Goal: Find contact information: Find contact information

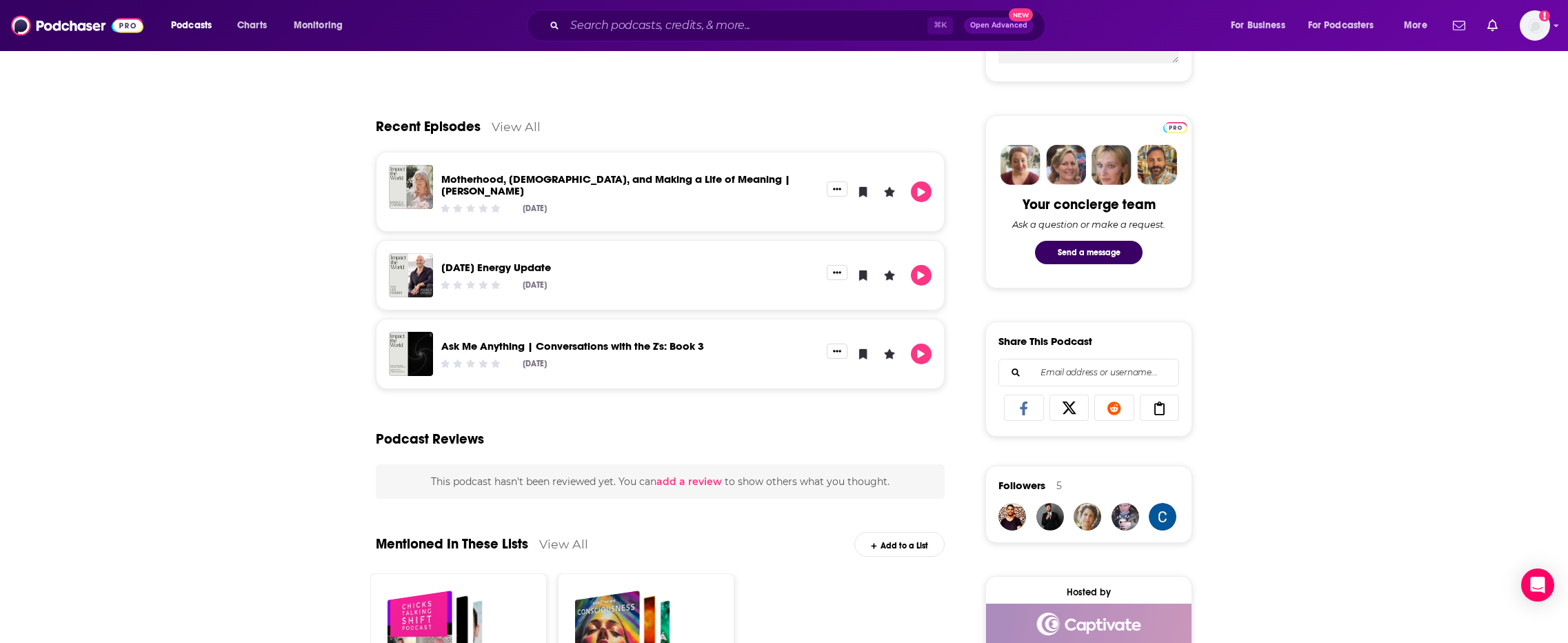
scroll to position [46, 0]
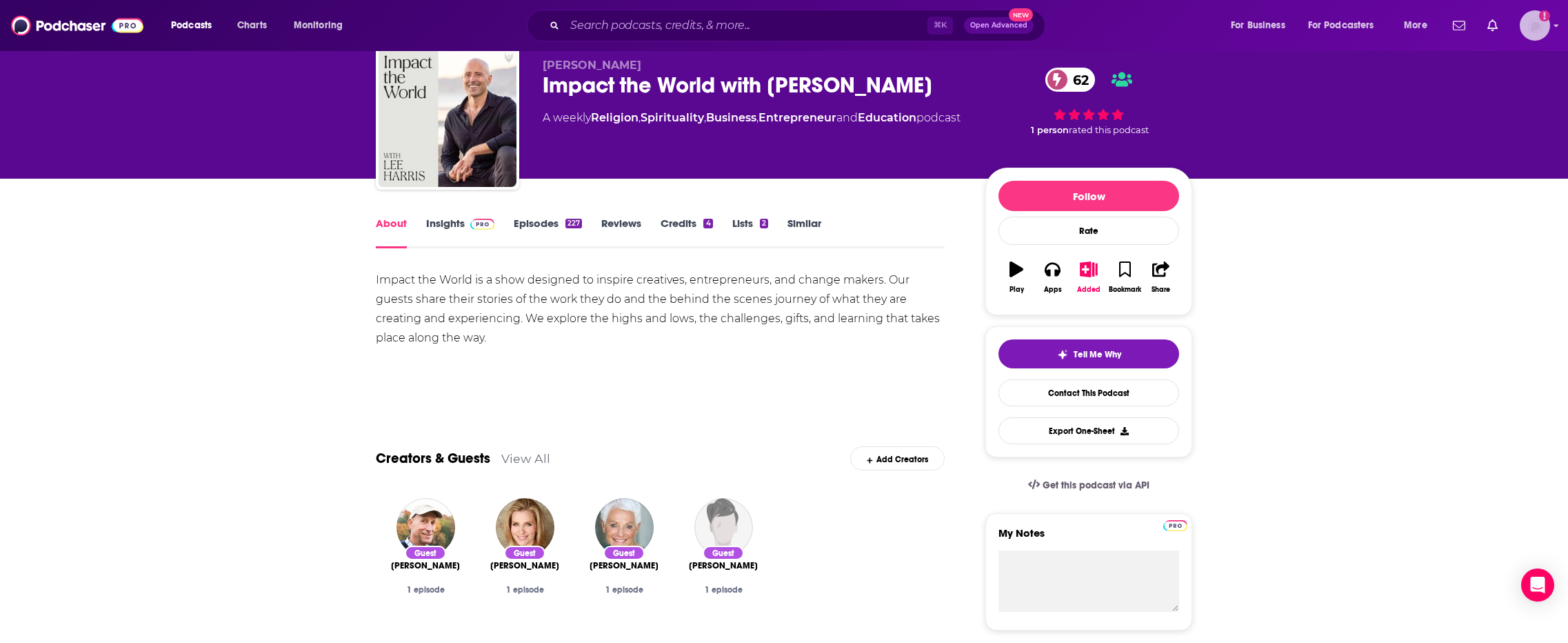
click at [1555, 23] on icon "Show profile menu" at bounding box center [1556, 25] width 6 height 8
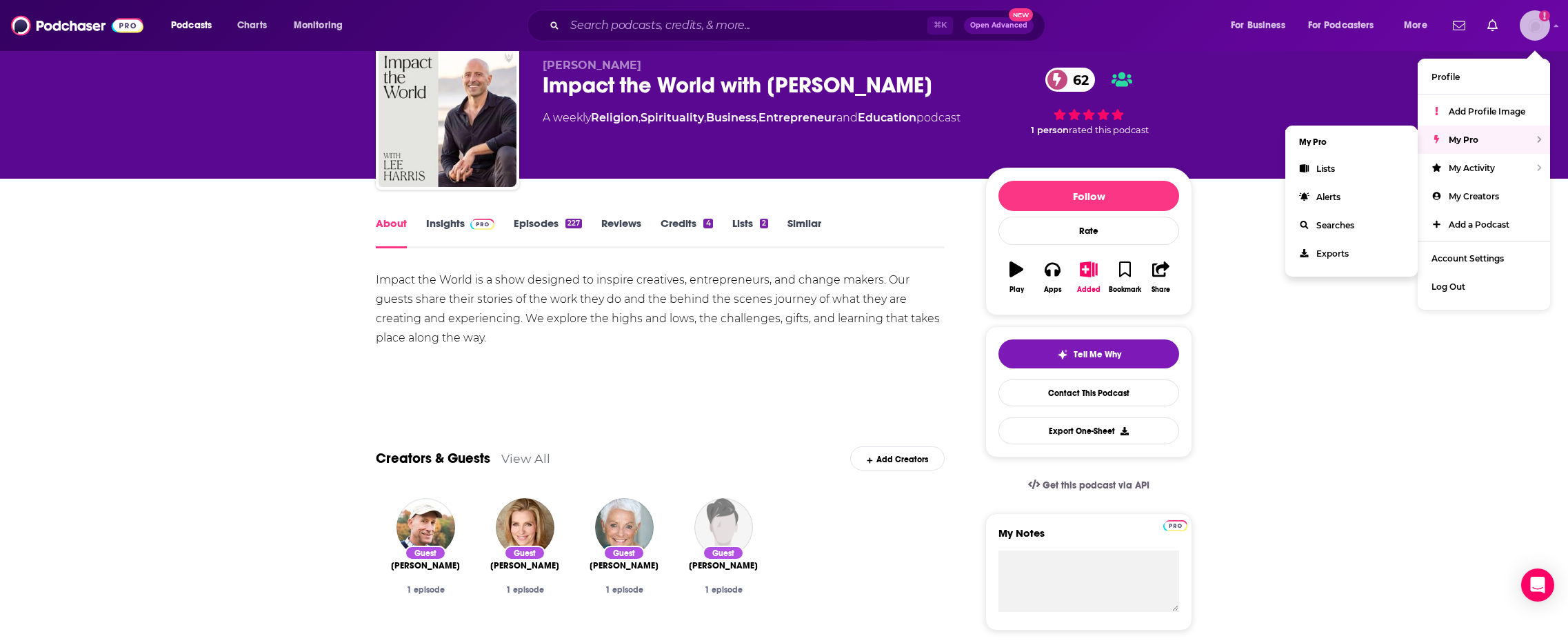
click at [1489, 129] on div "My Pro" at bounding box center [1483, 140] width 132 height 29
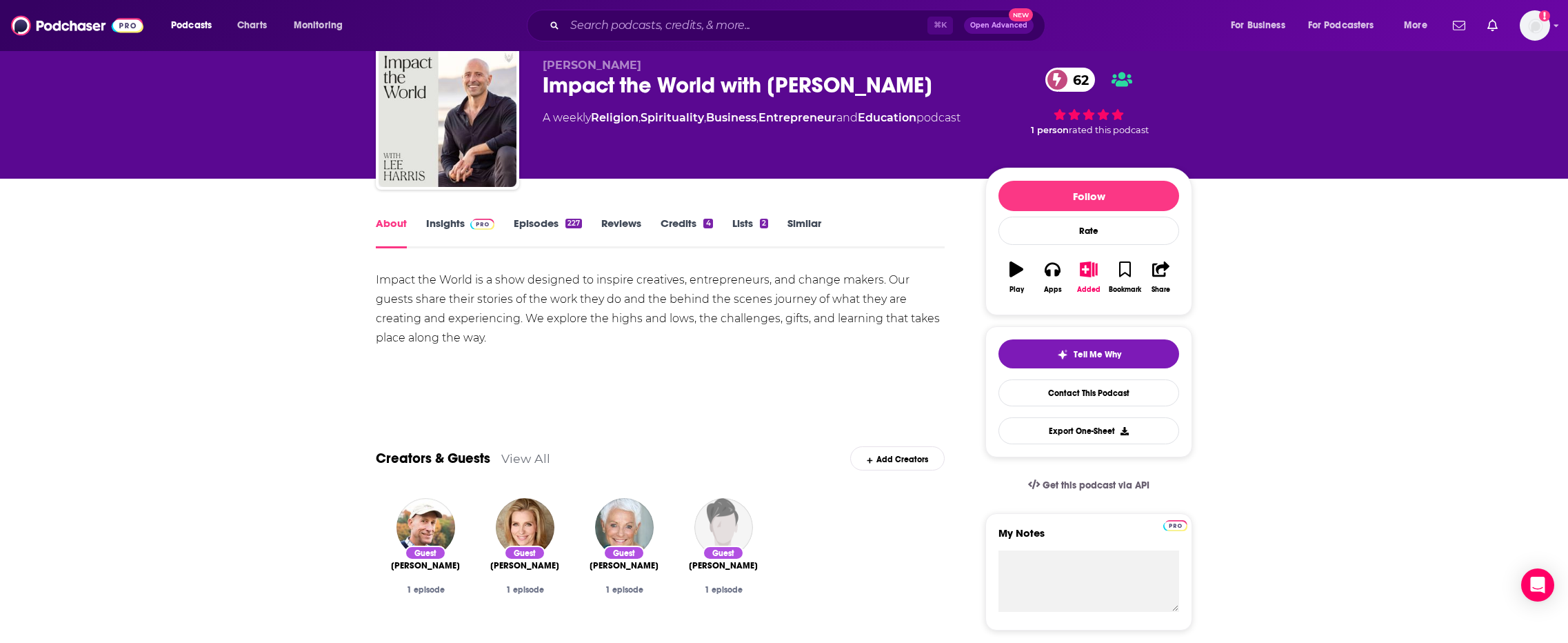
click at [451, 226] on link "Insights" at bounding box center [460, 232] width 68 height 31
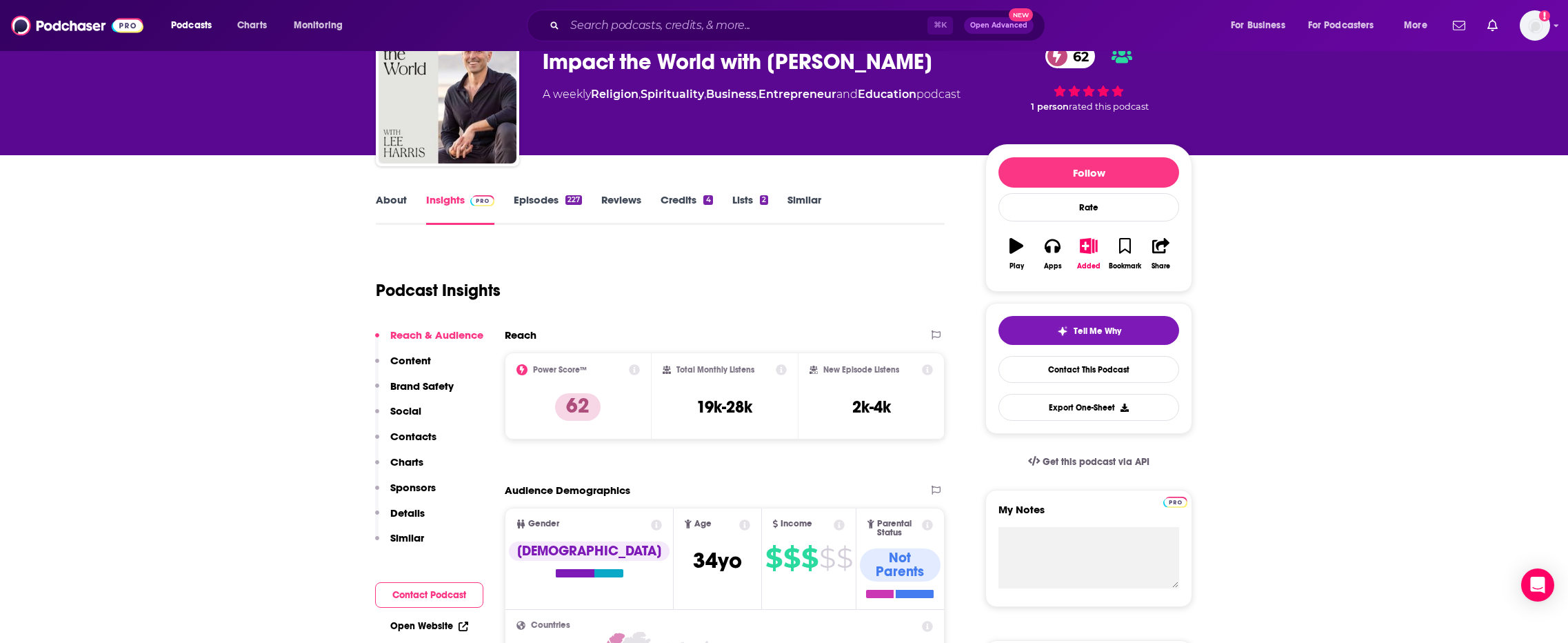
click at [424, 438] on p "Contacts" at bounding box center [413, 437] width 46 height 13
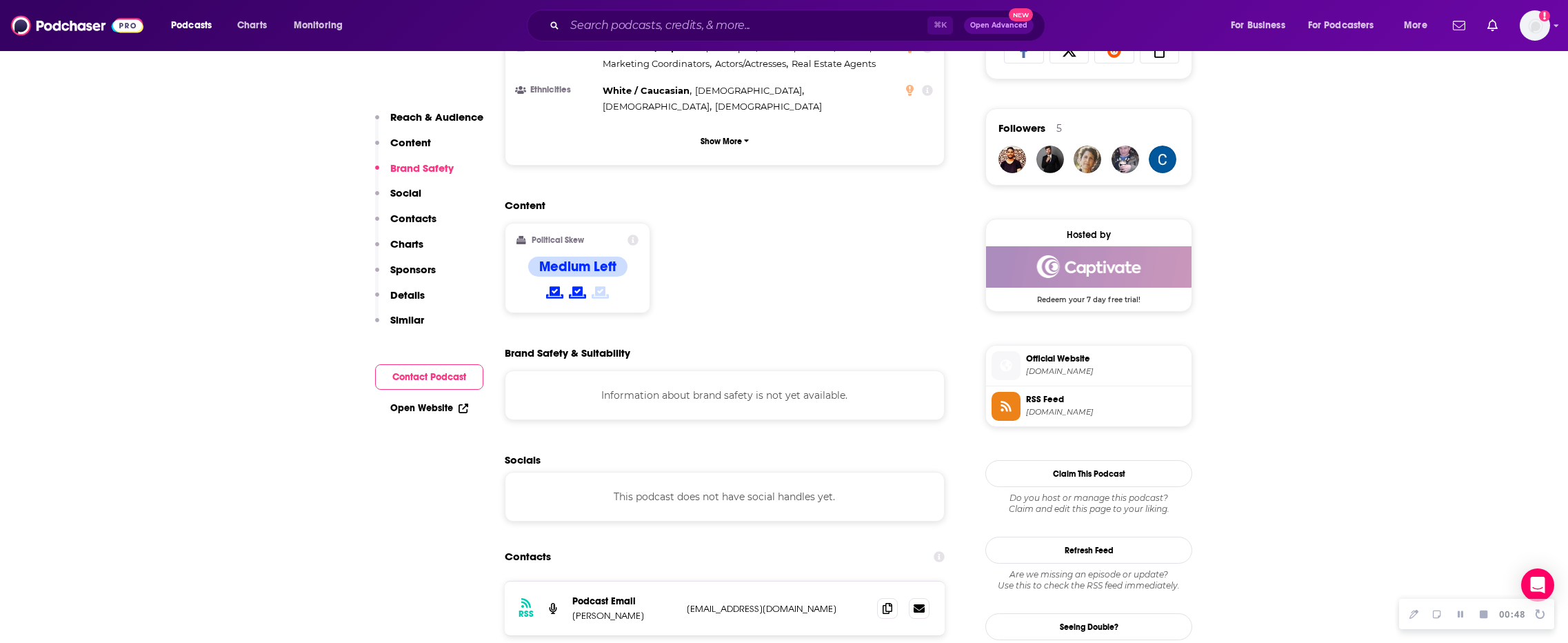
scroll to position [1205, 0]
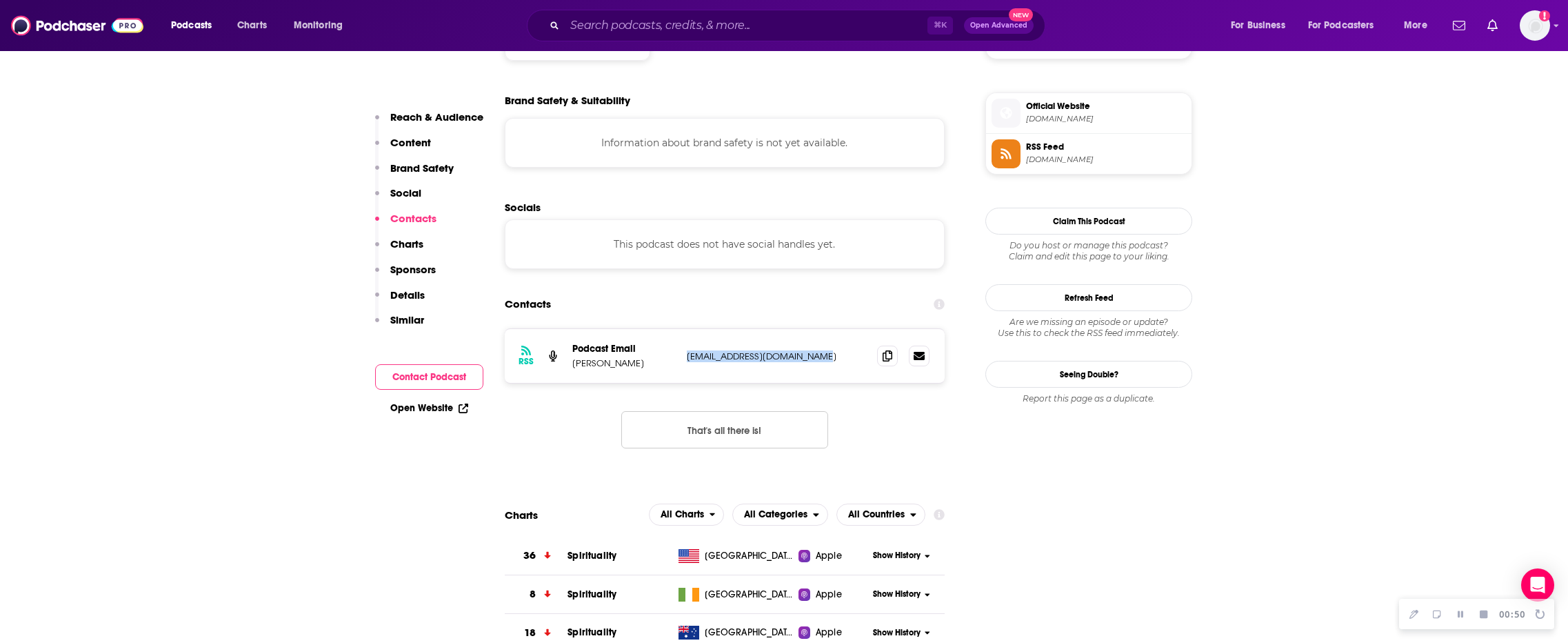
drag, startPoint x: 793, startPoint y: 276, endPoint x: 688, endPoint y: 278, distance: 105.0
click at [688, 351] on p "[EMAIL_ADDRESS][DOMAIN_NAME]" at bounding box center [777, 356] width 179 height 12
copy p "[EMAIL_ADDRESS][DOMAIN_NAME]"
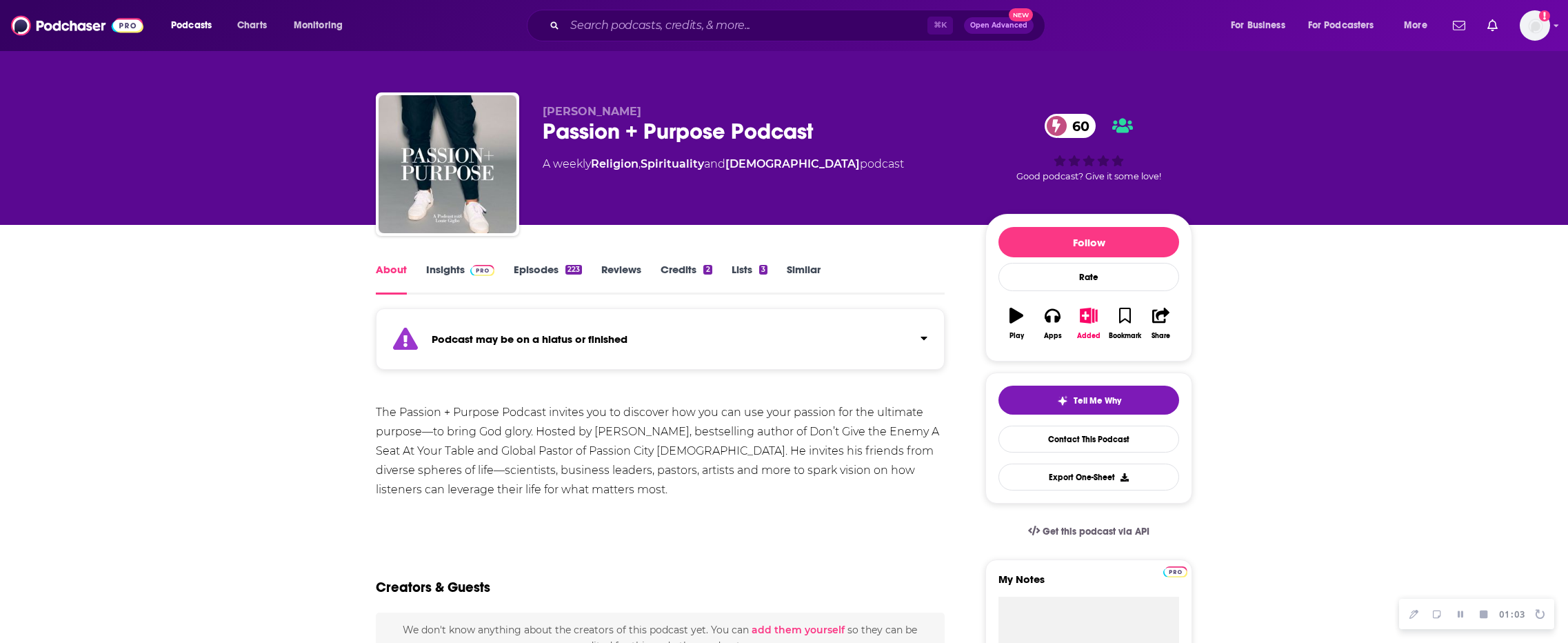
click at [448, 269] on link "Insights" at bounding box center [460, 278] width 68 height 31
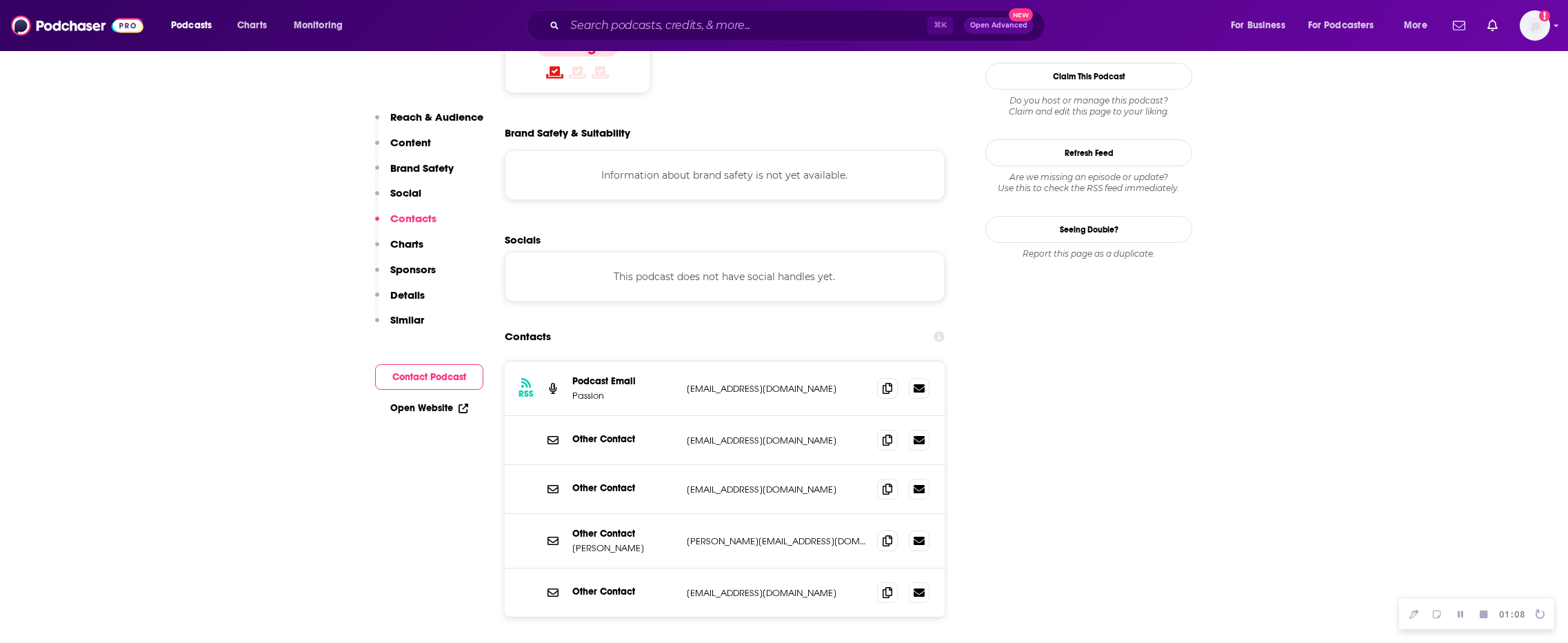
scroll to position [1251, 0]
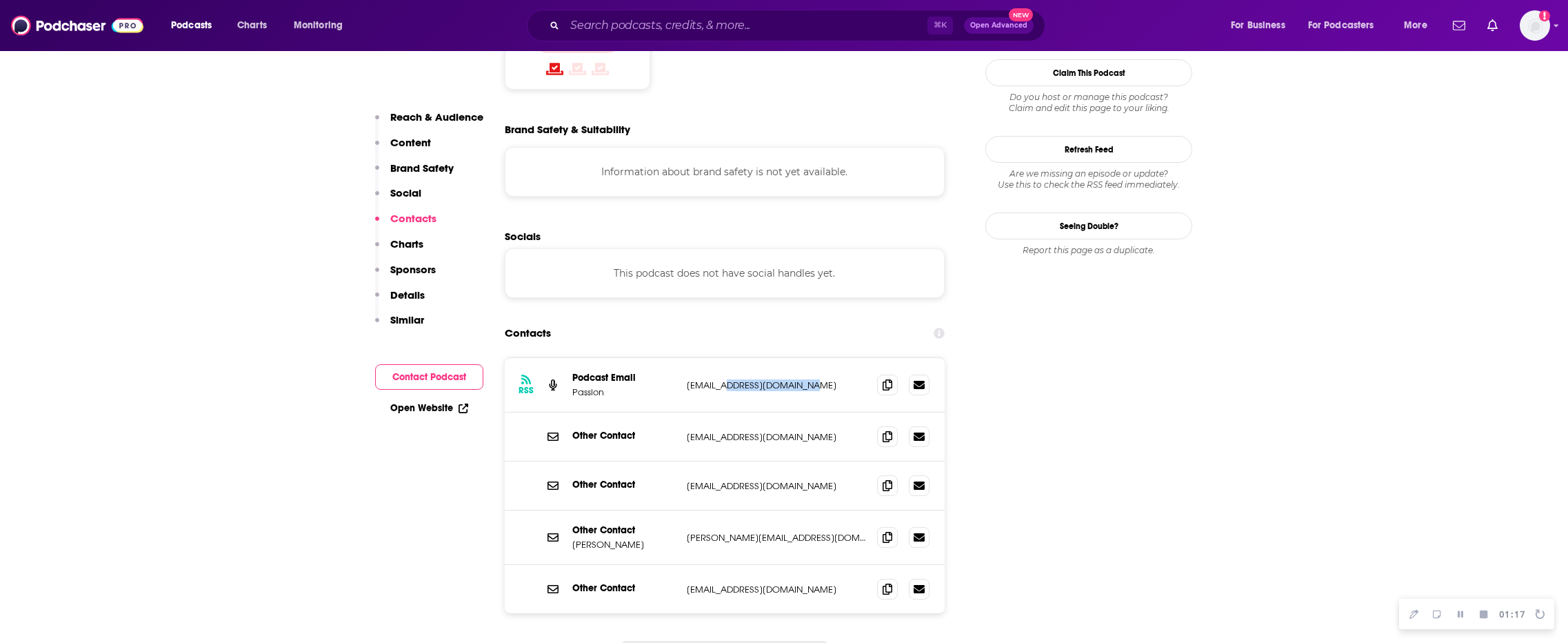
drag, startPoint x: 850, startPoint y: 316, endPoint x: 730, endPoint y: 314, distance: 120.0
click at [730, 379] on p "podcast@268generation.com" at bounding box center [777, 385] width 179 height 12
click at [818, 379] on p "podcast@268generation.com" at bounding box center [777, 385] width 179 height 12
drag, startPoint x: 815, startPoint y: 315, endPoint x: 684, endPoint y: 312, distance: 131.0
click at [685, 358] on div "RSS Podcast Email Passion podcast@268generation.com podcast@268generation.com" at bounding box center [725, 385] width 440 height 55
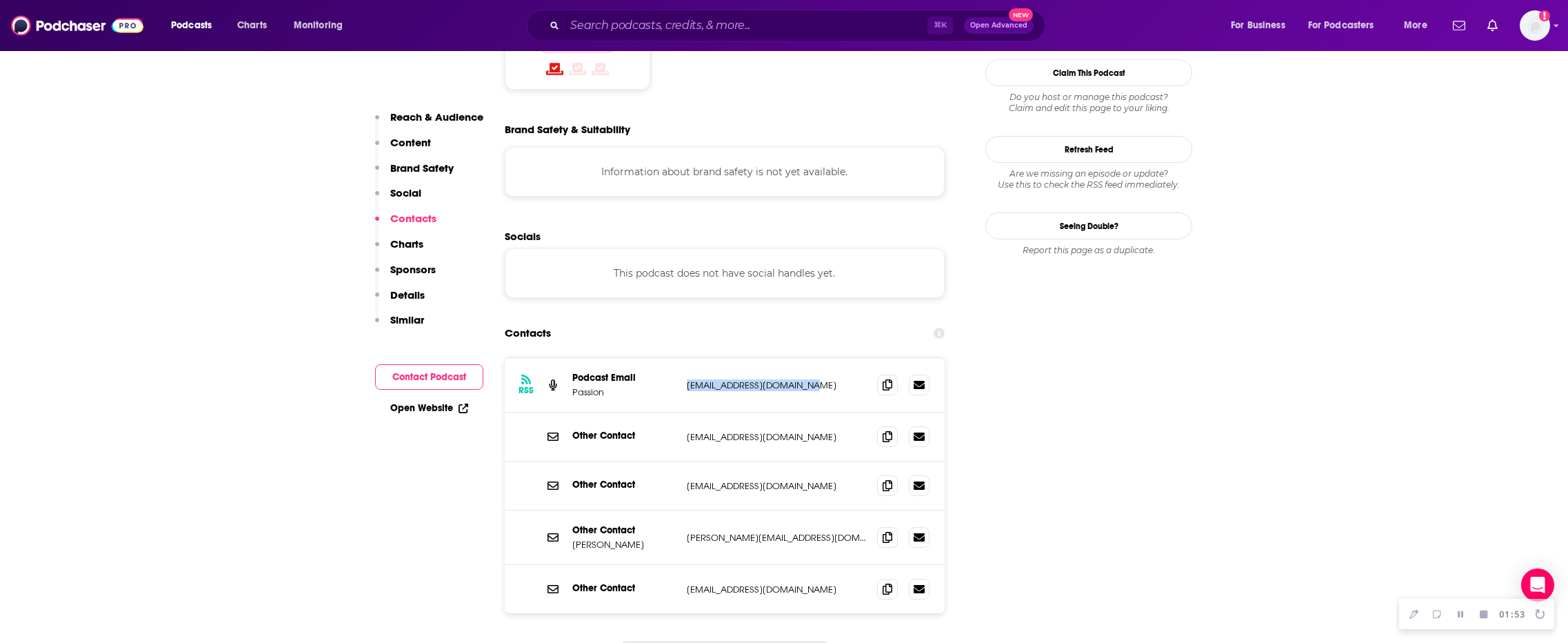
copy p "podcast@268generation.com"
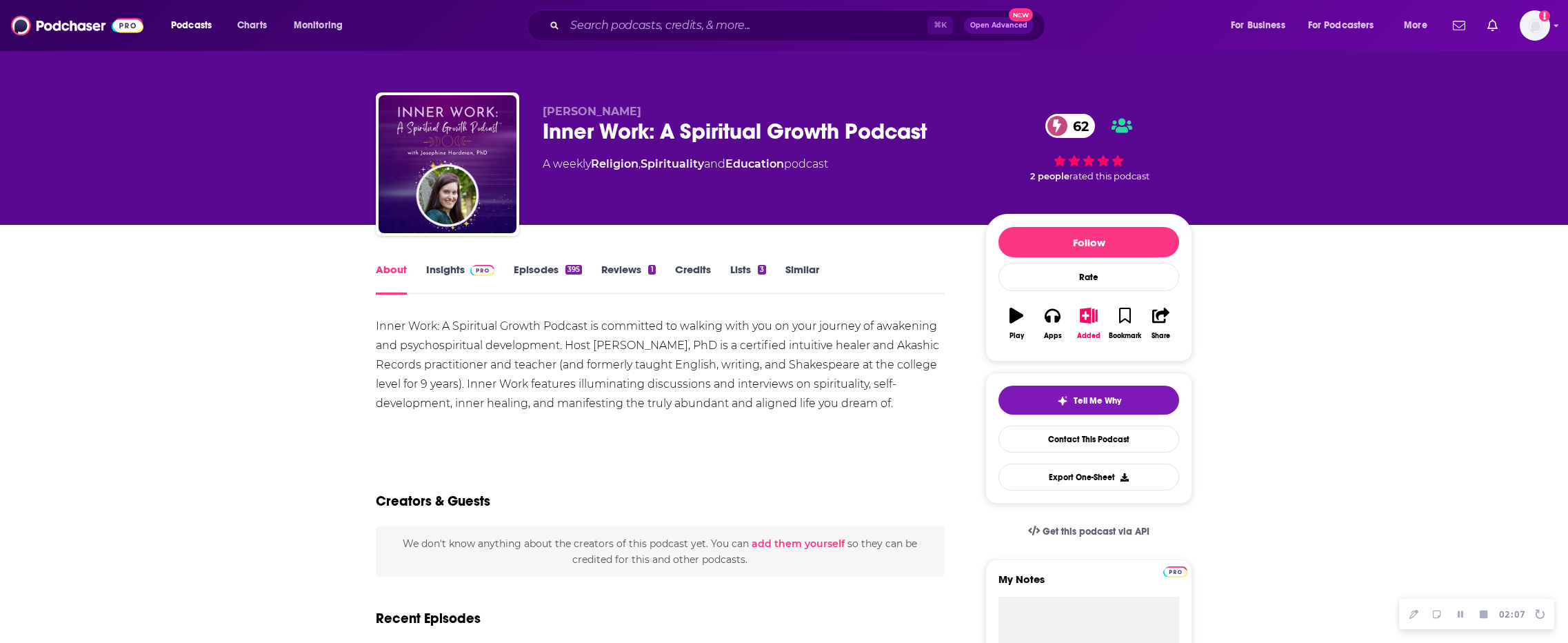
click at [452, 266] on link "Insights" at bounding box center [460, 278] width 68 height 31
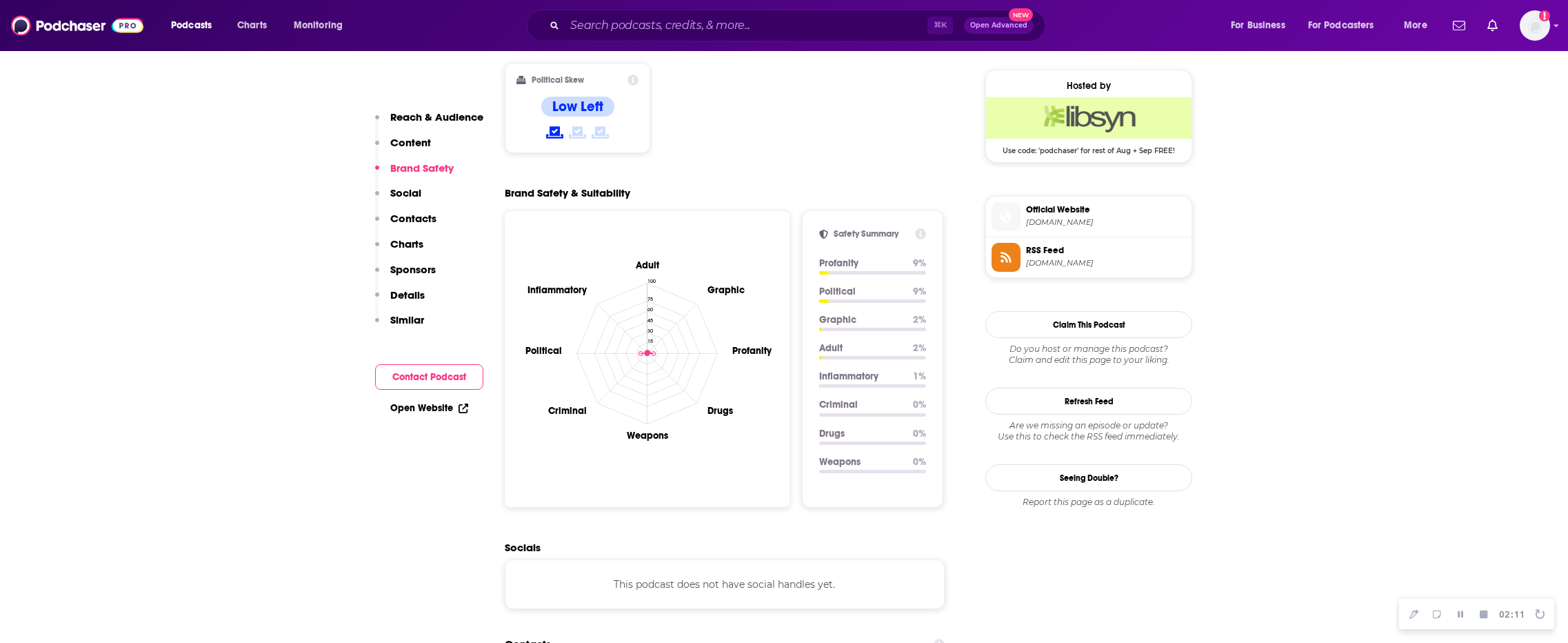
scroll to position [1372, 0]
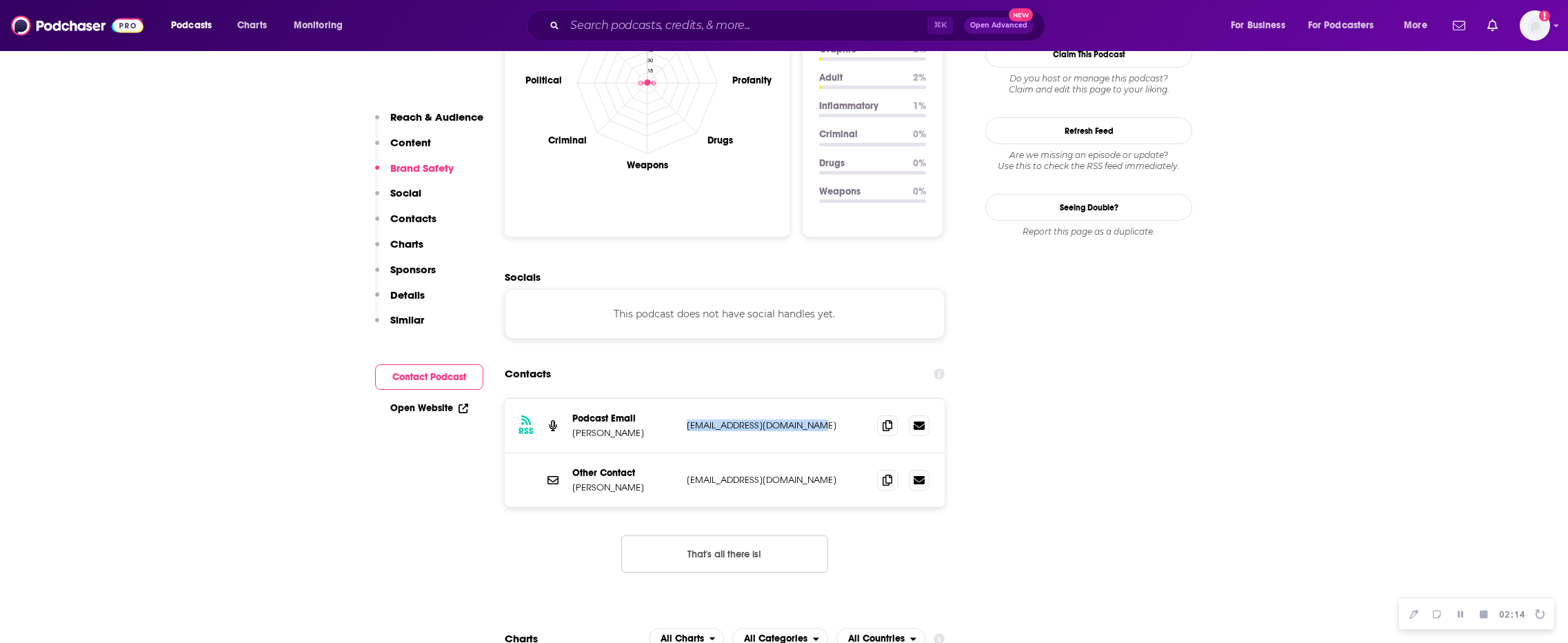
drag, startPoint x: 816, startPoint y: 355, endPoint x: 688, endPoint y: 356, distance: 128.0
click at [688, 419] on p "purefieldhealing@gmail.com" at bounding box center [777, 425] width 179 height 12
copy p "purefieldhealing@gmail.com"
drag, startPoint x: 827, startPoint y: 413, endPoint x: 685, endPoint y: 409, distance: 142.1
click at [685, 453] on div "Other Contact Josephine Hardman me@josephinehardman.com me@josephinehardman.com" at bounding box center [725, 480] width 440 height 54
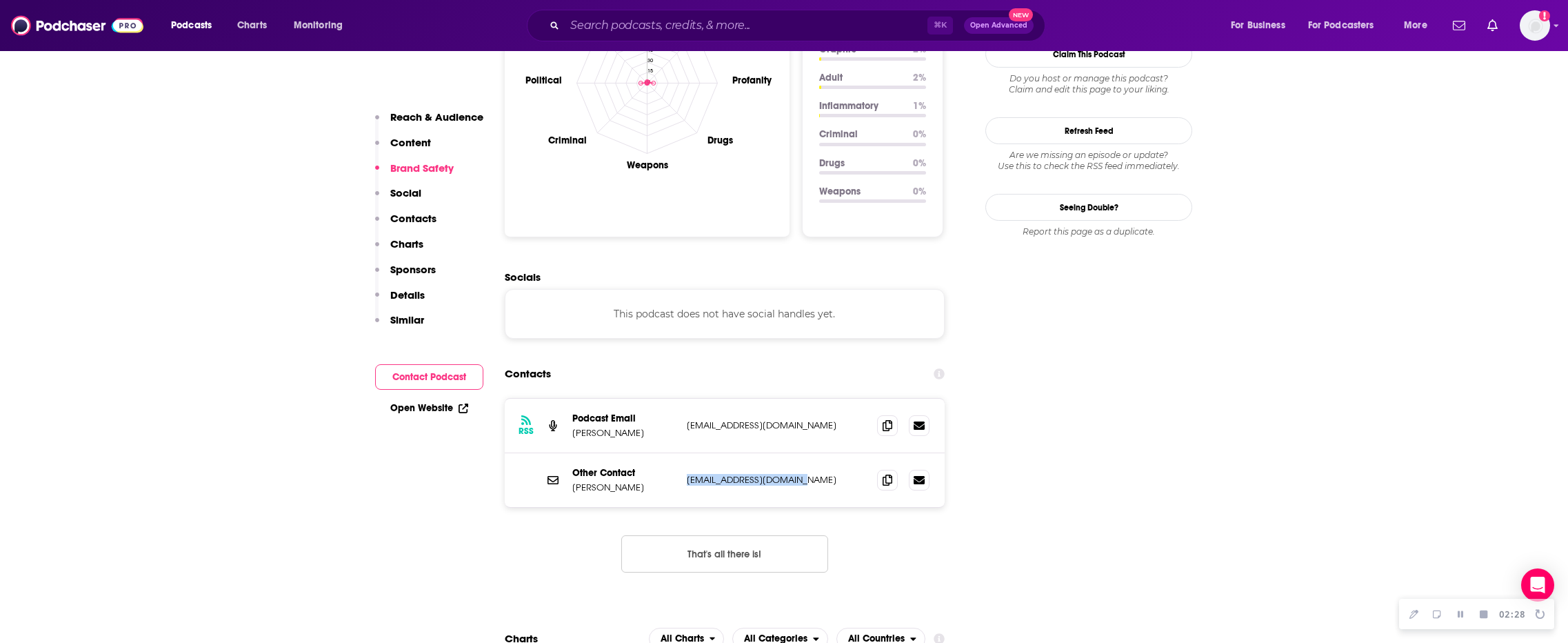
copy p "me@josephinehardman.com"
